Goal: Check status: Check status

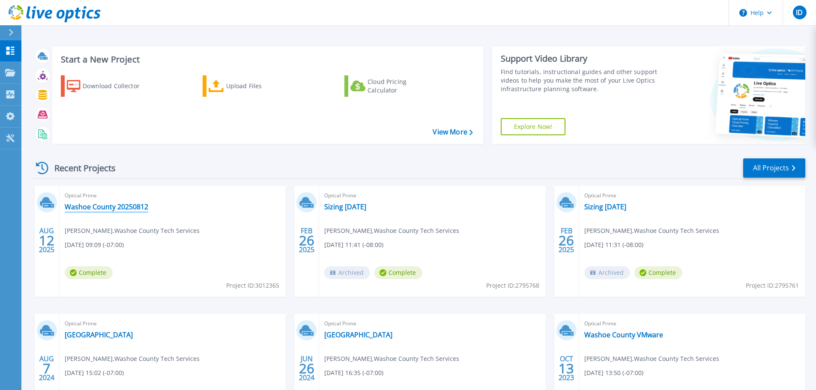
click at [118, 208] on link "Washoe County 20250812" at bounding box center [107, 207] width 84 height 9
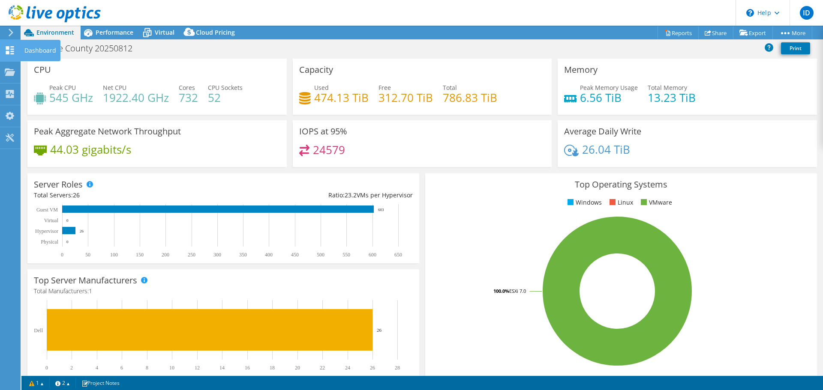
click at [5, 52] on icon at bounding box center [10, 50] width 10 height 8
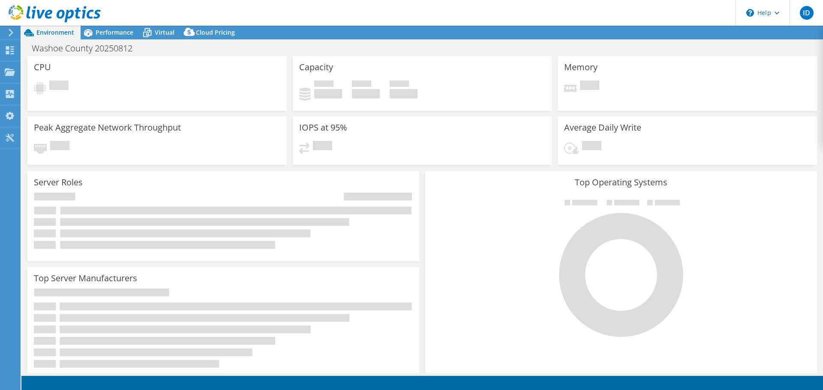
click at [11, 32] on icon at bounding box center [11, 33] width 6 height 8
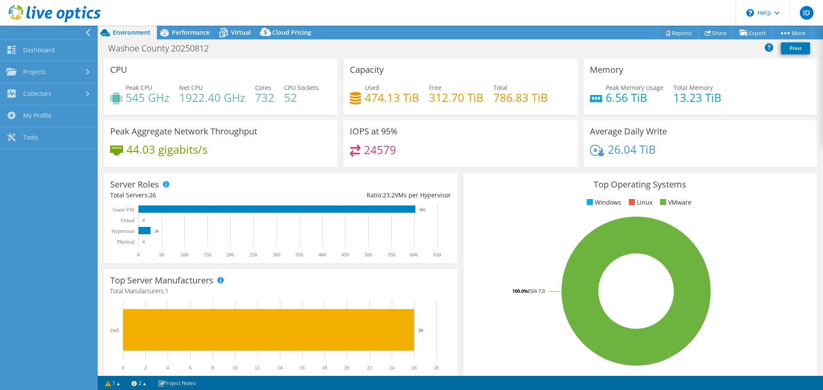
click at [170, 11] on header "ID End User [PERSON_NAME] [EMAIL_ADDRESS][DOMAIN_NAME] Washoe County Tech Servi…" at bounding box center [411, 13] width 823 height 26
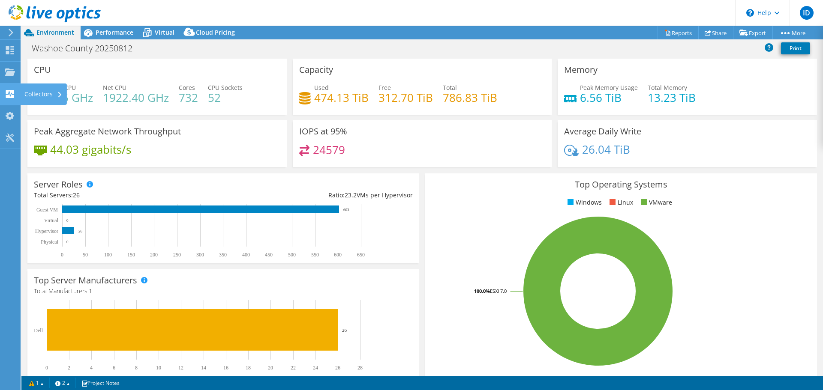
click at [10, 94] on use at bounding box center [10, 94] width 8 height 8
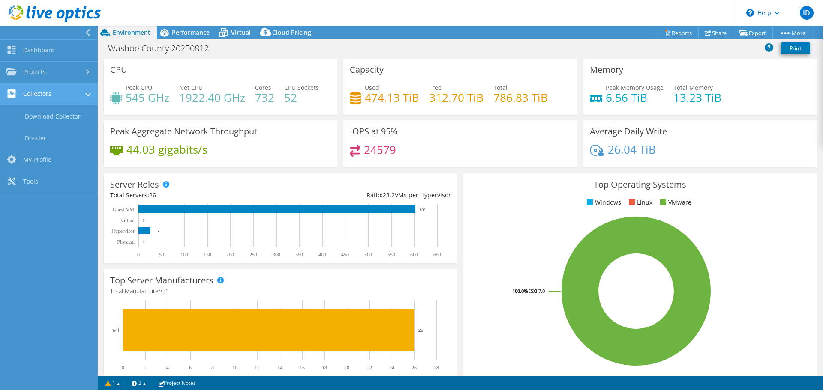
click at [40, 90] on link "Collectors" at bounding box center [49, 95] width 98 height 22
click at [226, 29] on icon at bounding box center [224, 29] width 6 height 3
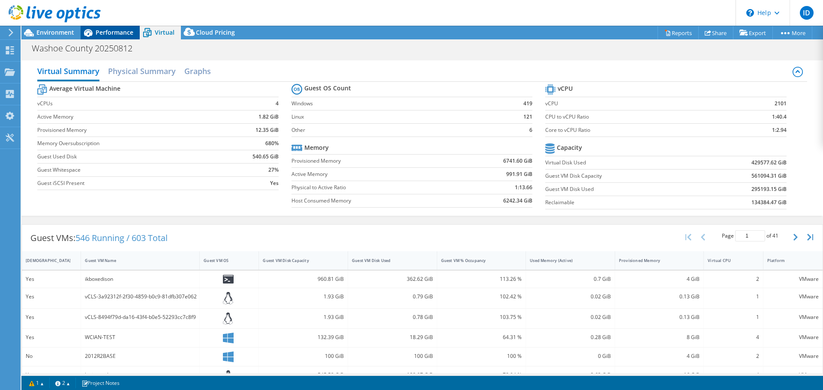
click at [100, 35] on span "Performance" at bounding box center [115, 32] width 38 height 8
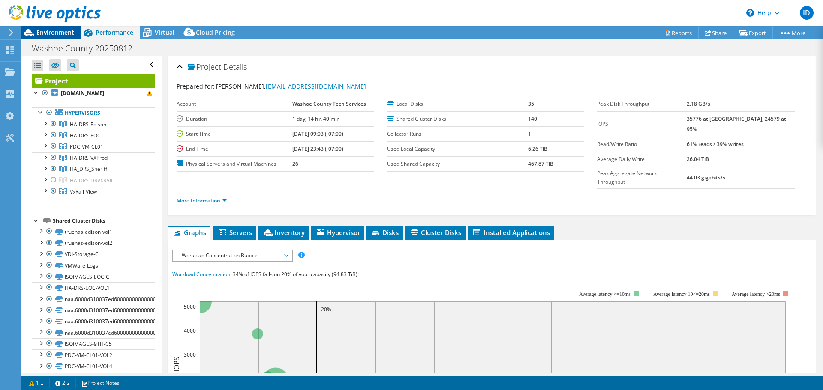
click at [63, 36] on span "Environment" at bounding box center [55, 32] width 38 height 8
